Goal: Task Accomplishment & Management: Manage account settings

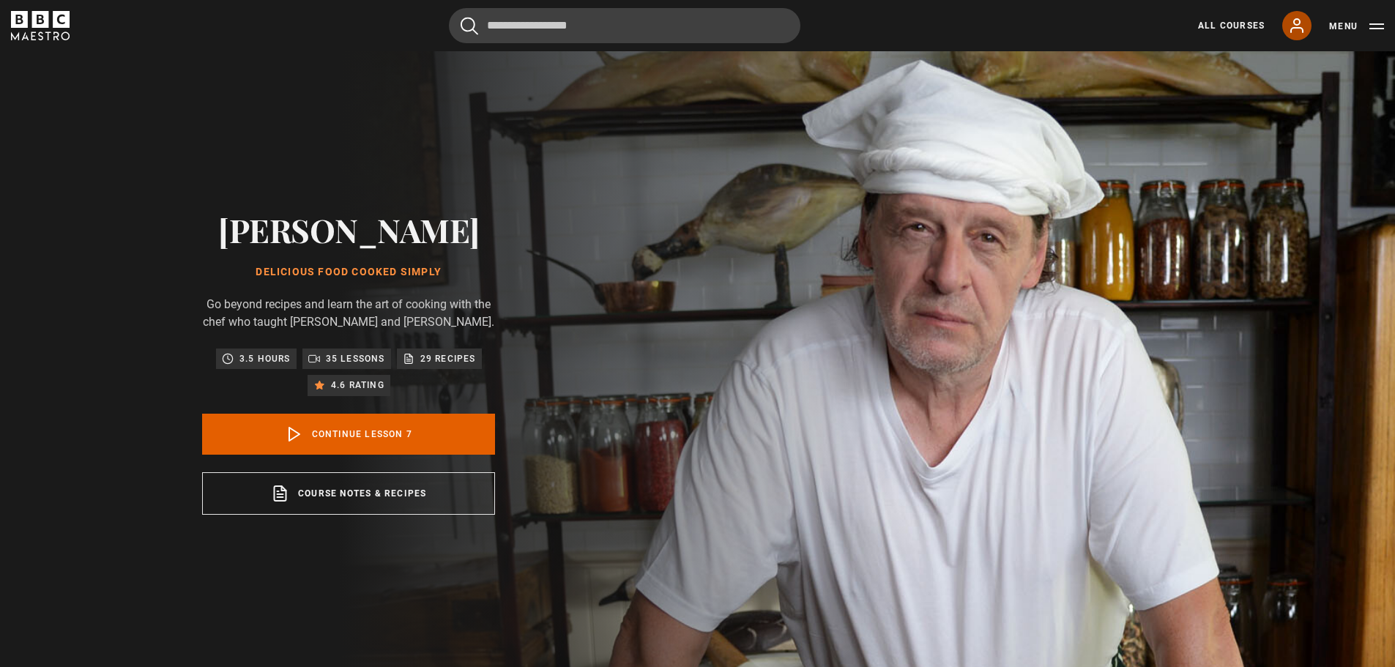
click at [1298, 34] on icon at bounding box center [1297, 26] width 18 height 18
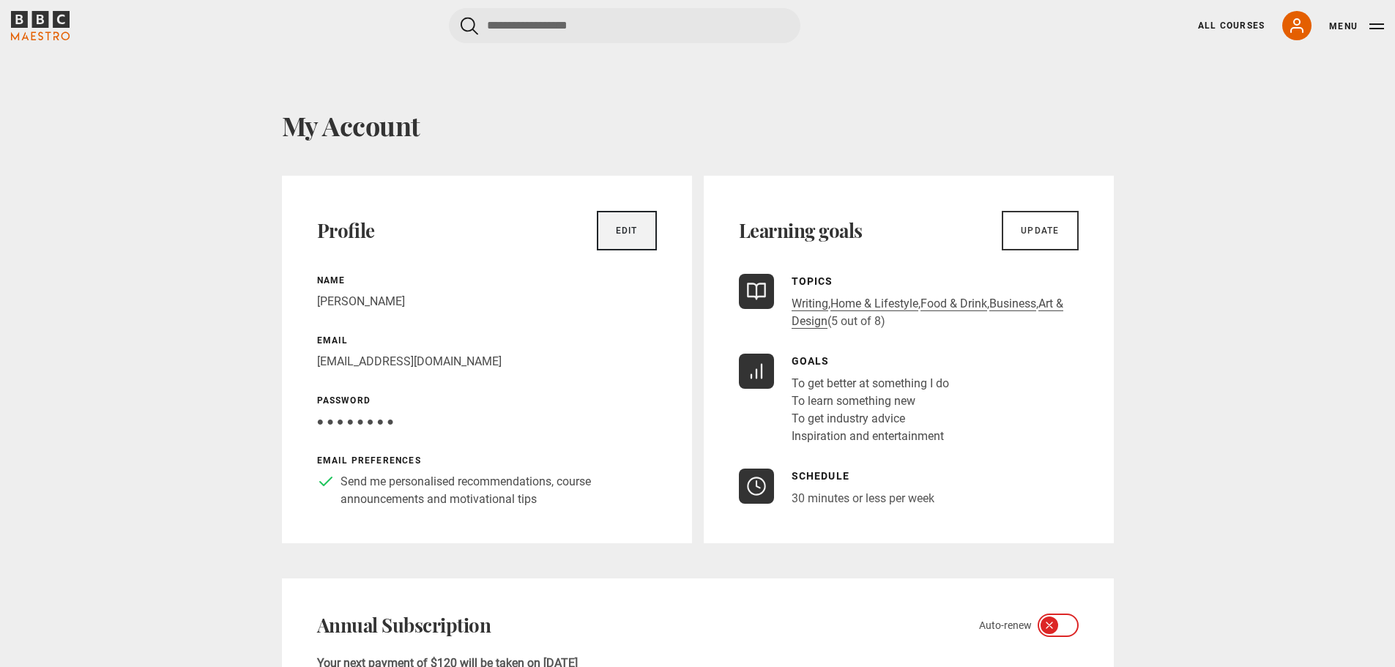
click at [648, 239] on link "Edit" at bounding box center [627, 231] width 60 height 40
